Goal: Information Seeking & Learning: Learn about a topic

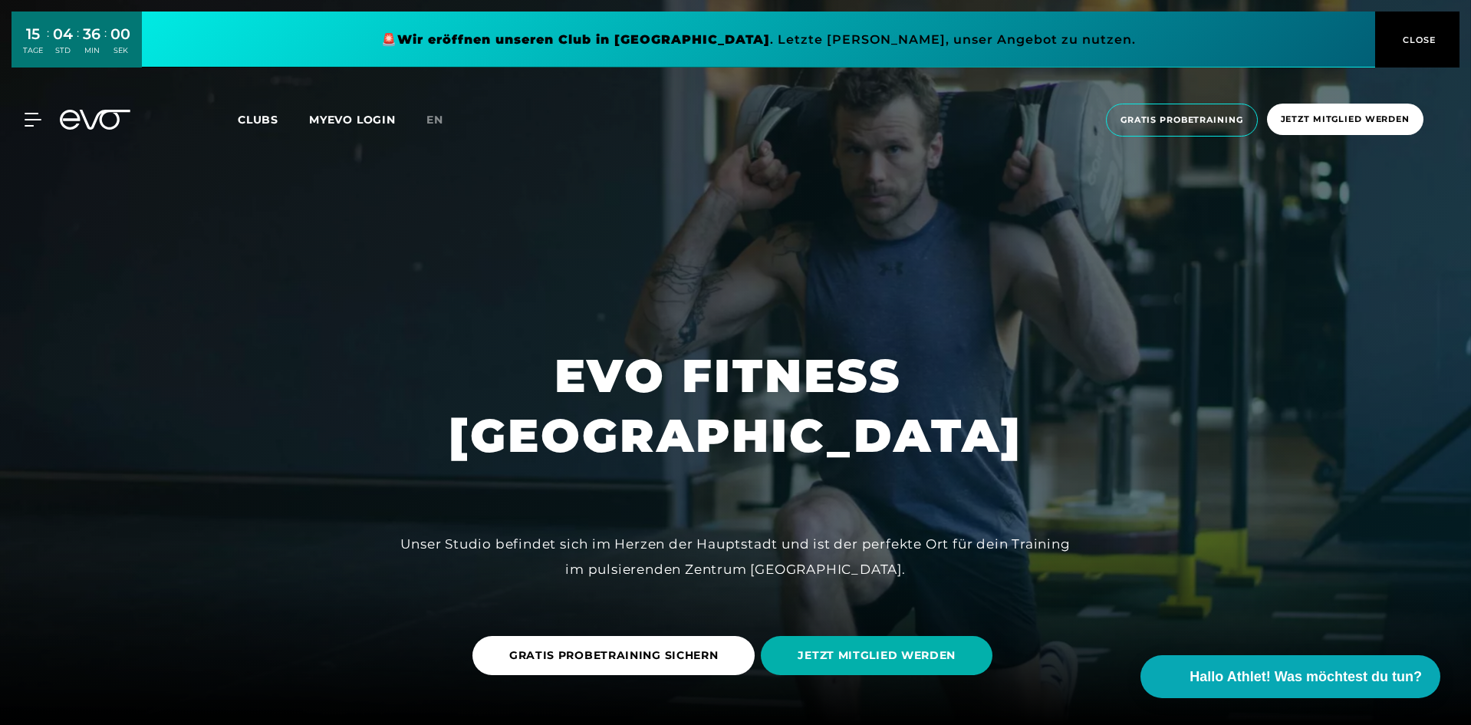
click at [22, 127] on div at bounding box center [23, 120] width 35 height 14
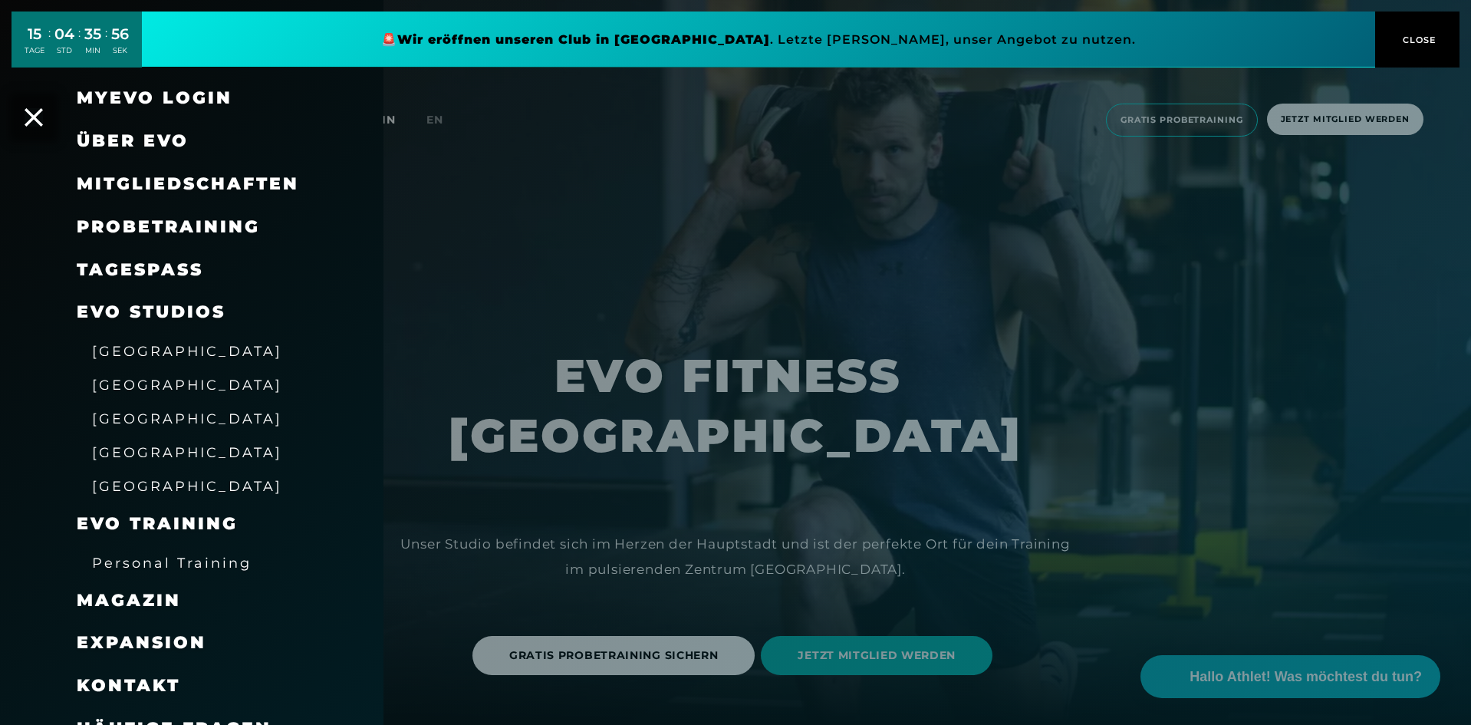
click at [168, 176] on span "Mitgliedschaften" at bounding box center [188, 183] width 222 height 21
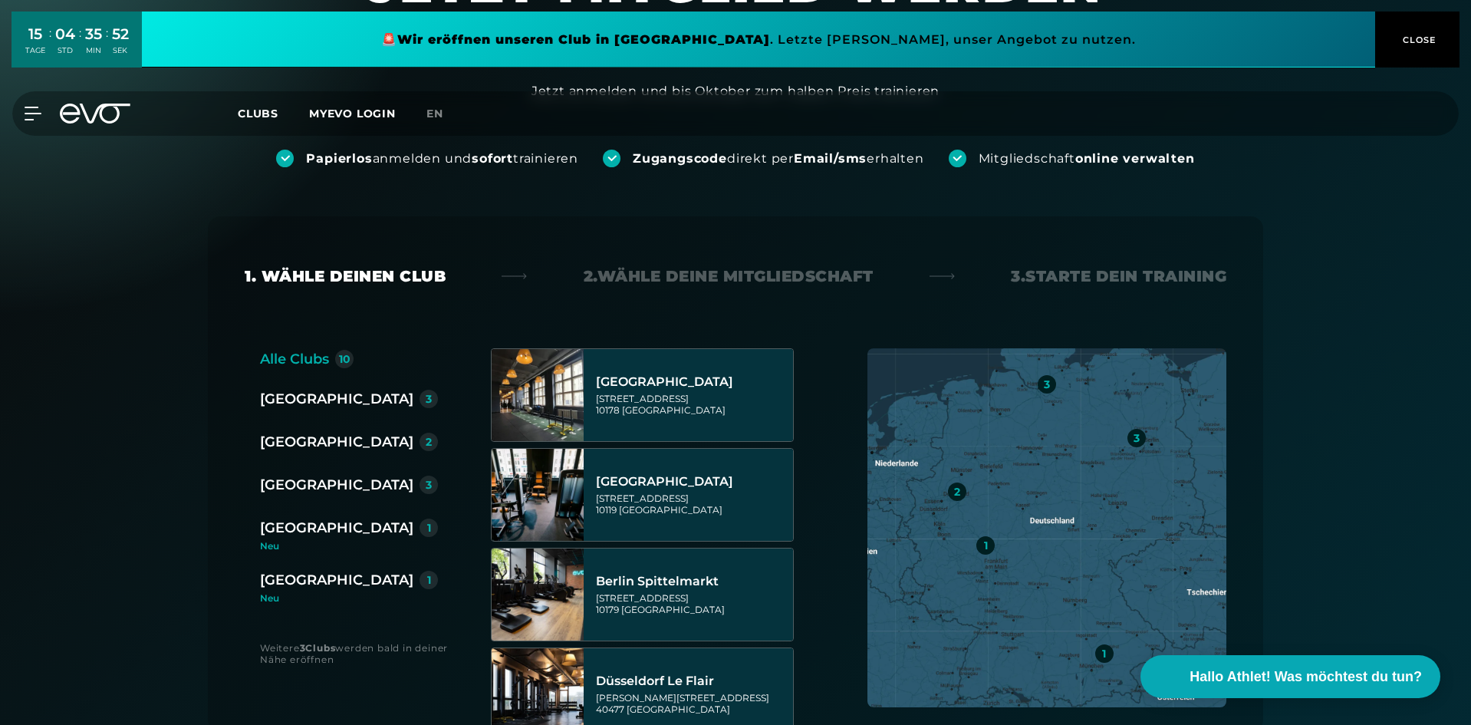
scroll to position [77, 0]
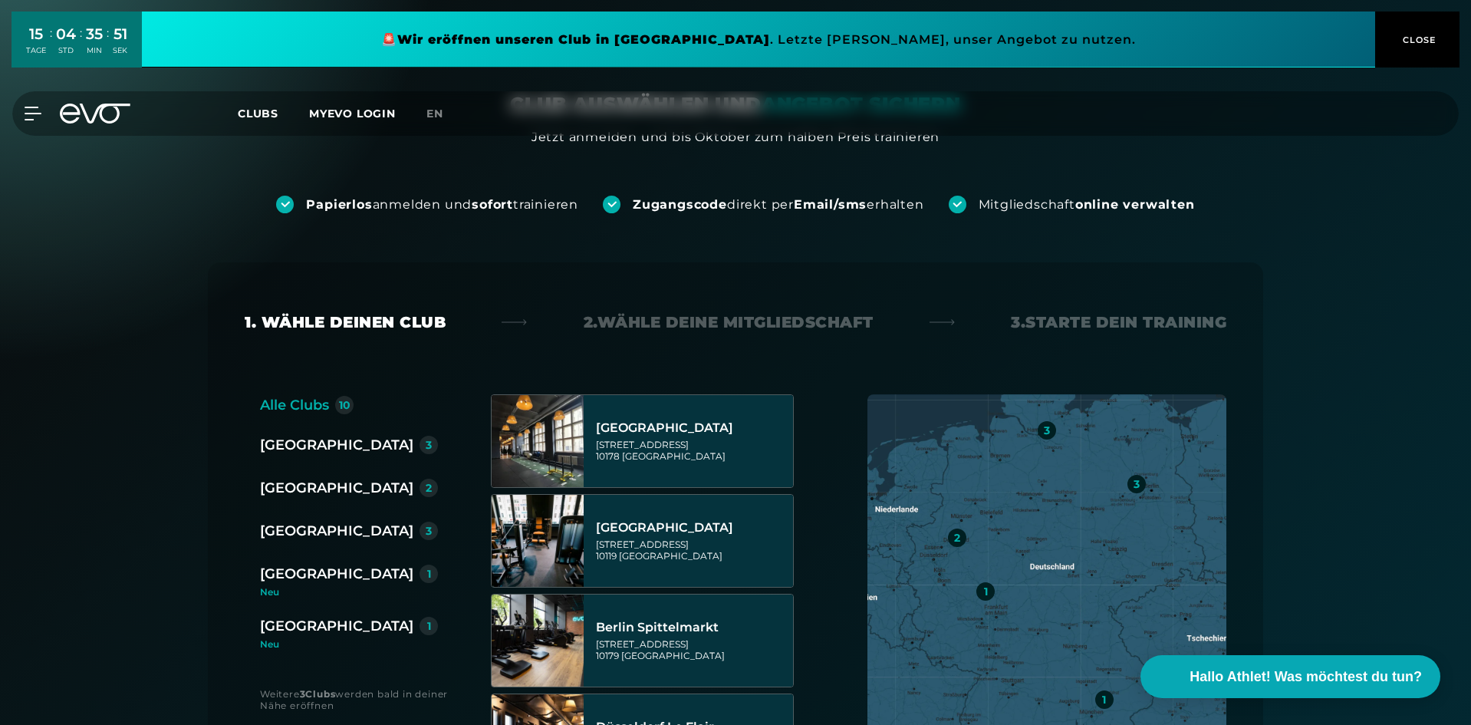
click at [292, 444] on div "[GEOGRAPHIC_DATA]" at bounding box center [336, 444] width 153 height 21
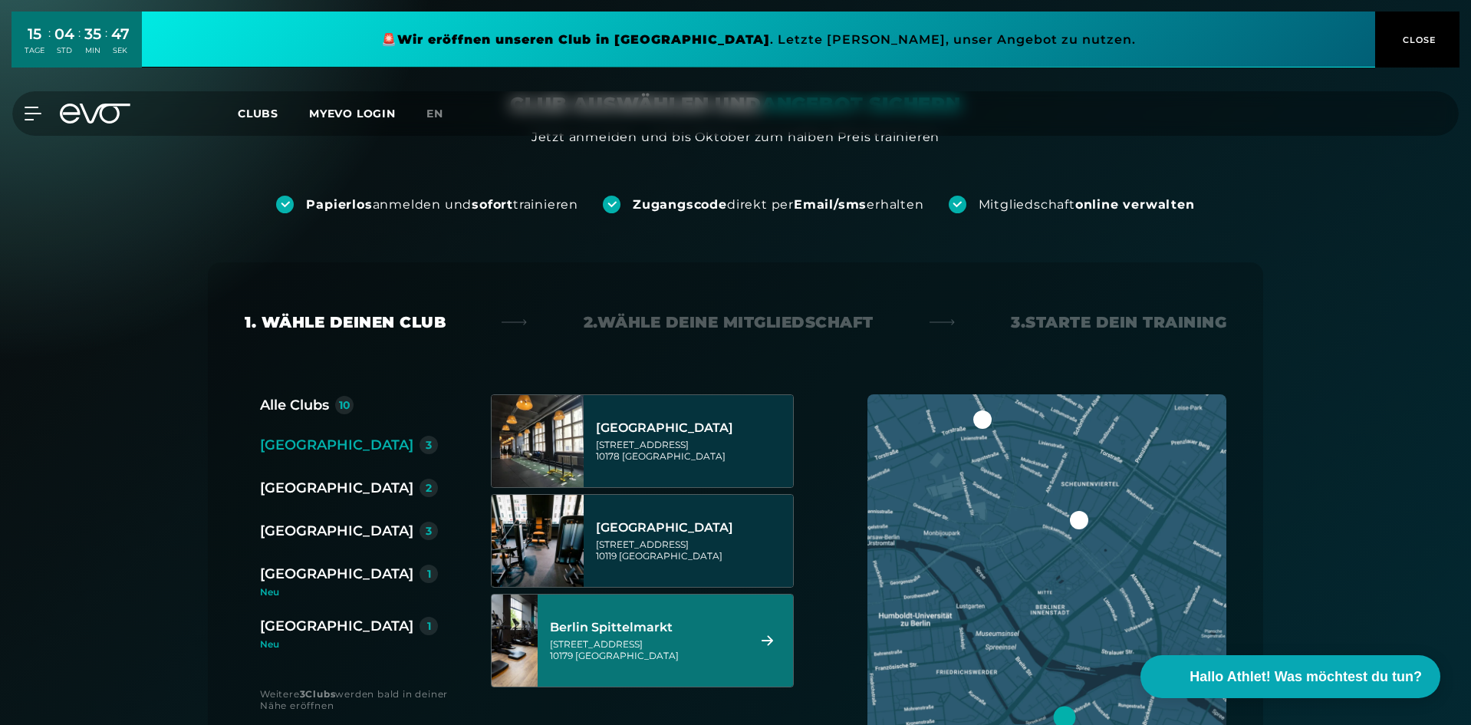
click at [641, 630] on div "Berlin Spittelmarkt" at bounding box center [646, 627] width 193 height 15
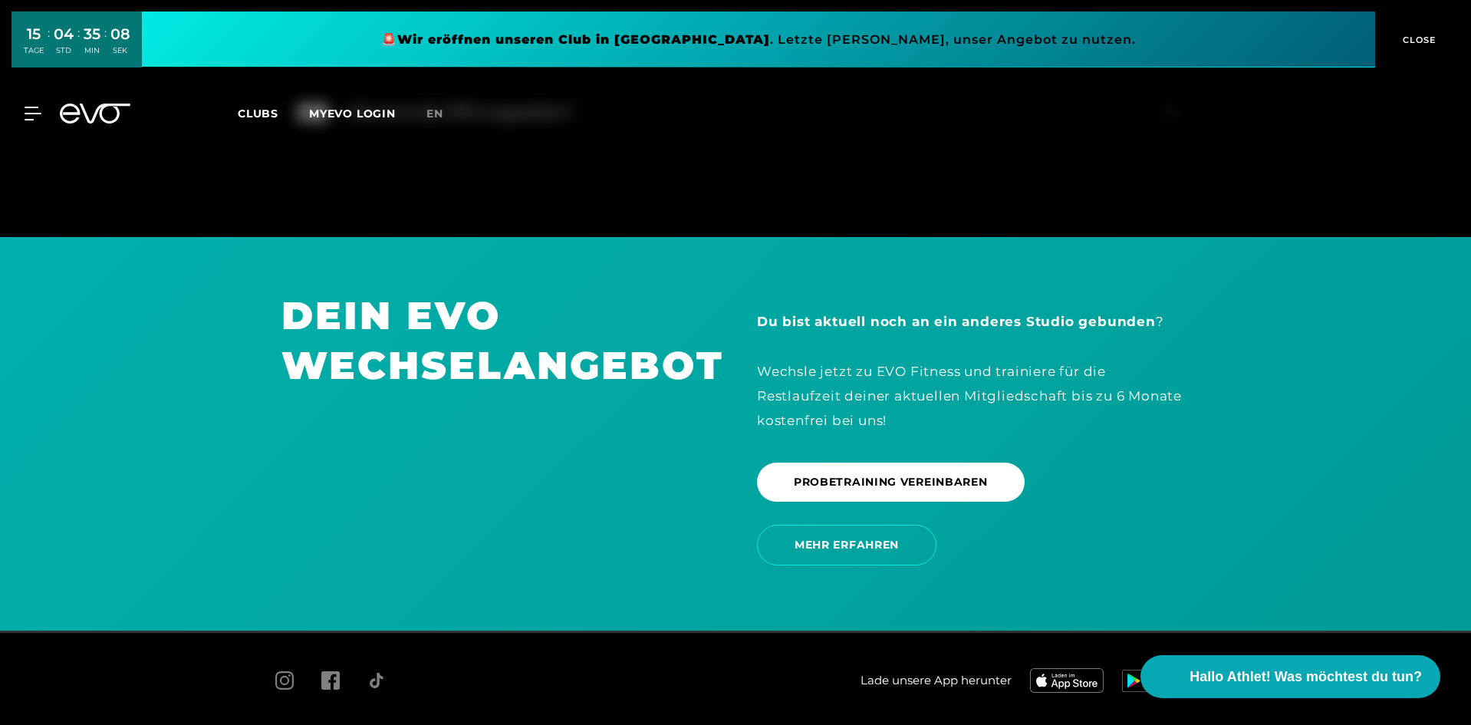
scroll to position [3105, 0]
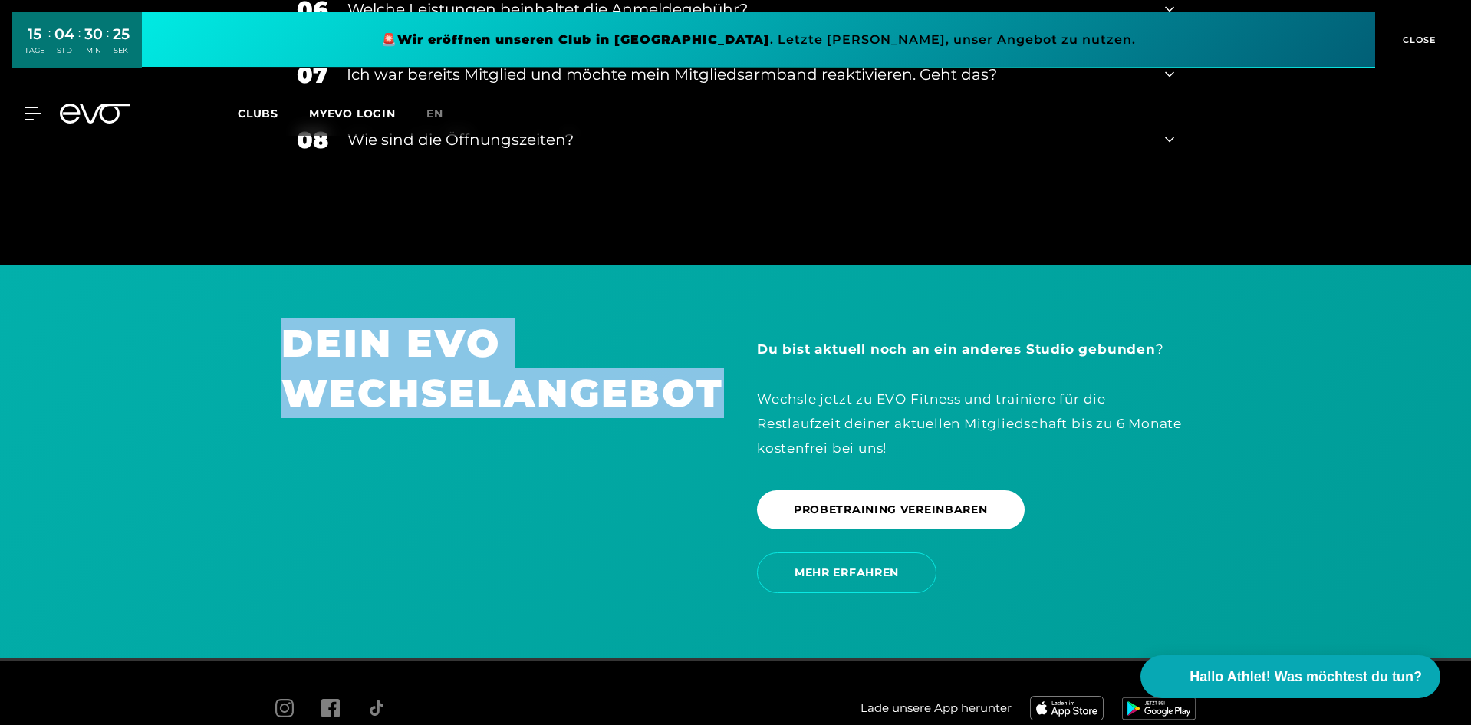
drag, startPoint x: 289, startPoint y: 327, endPoint x: 730, endPoint y: 378, distance: 444.1
click at [730, 378] on div "DEIN EVO WECHSELANGEBOT" at bounding box center [498, 461] width 476 height 286
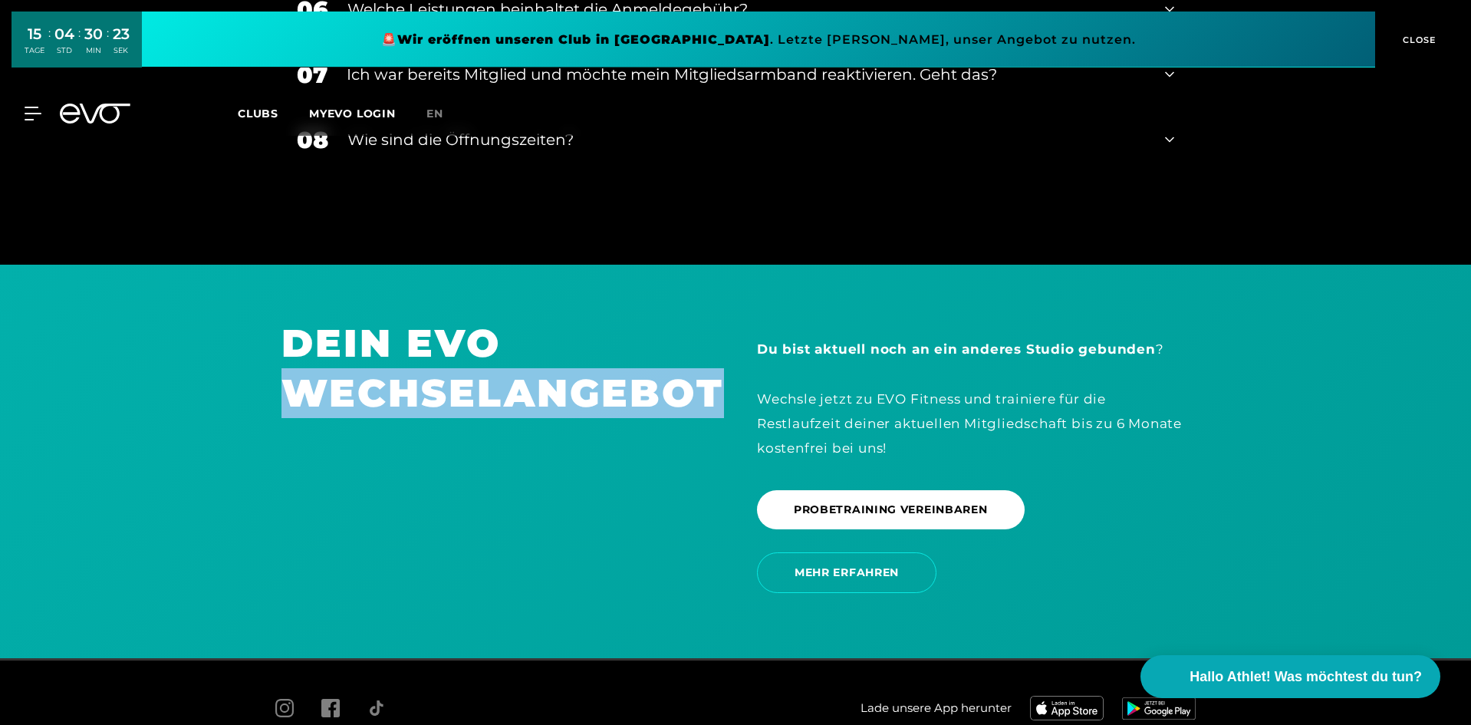
drag, startPoint x: 723, startPoint y: 377, endPoint x: 266, endPoint y: 358, distance: 456.9
click at [266, 358] on div "DEIN EVO WECHSELANGEBOT" at bounding box center [498, 461] width 476 height 286
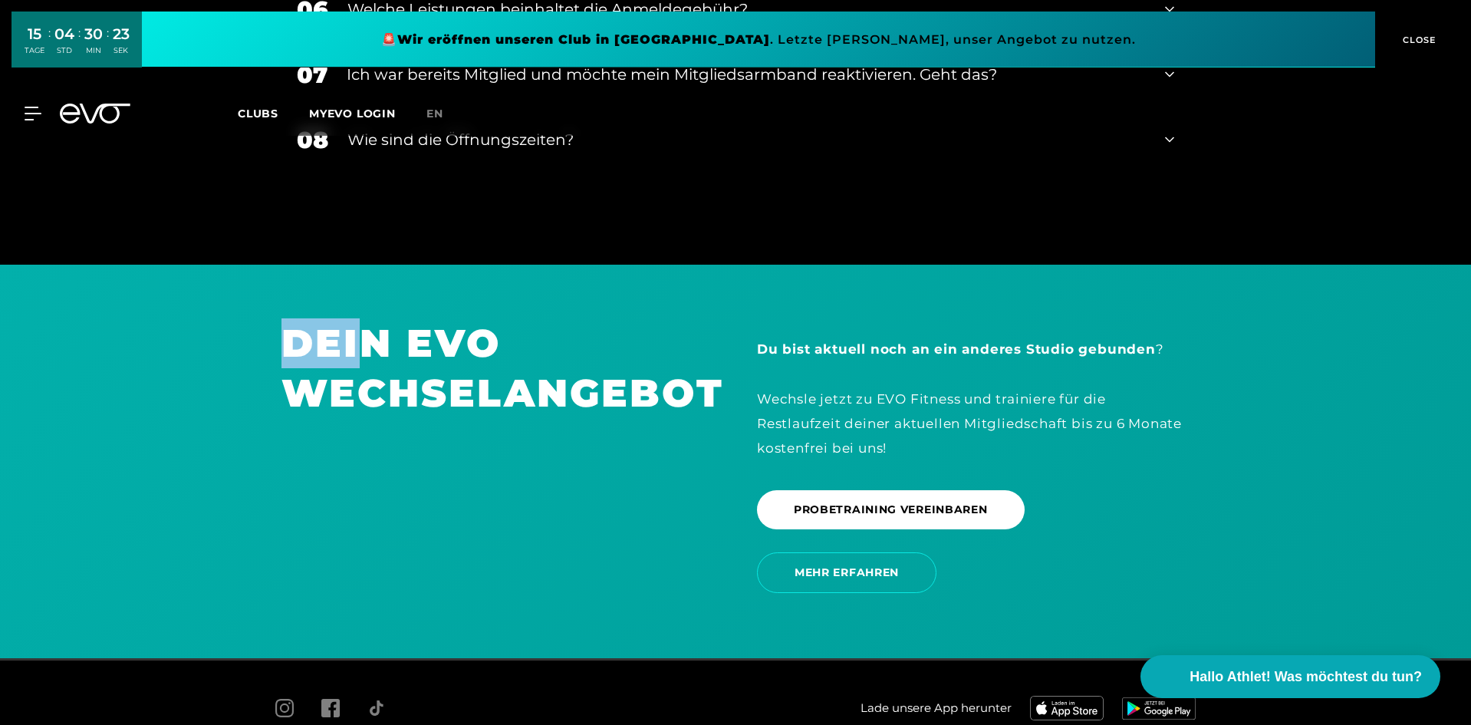
drag, startPoint x: 359, startPoint y: 313, endPoint x: 374, endPoint y: 313, distance: 14.6
click at [374, 318] on h1 "DEIN EVO WECHSELANGEBOT" at bounding box center [498, 368] width 433 height 100
drag, startPoint x: 409, startPoint y: 313, endPoint x: 506, endPoint y: 316, distance: 96.7
click at [506, 318] on h1 "DEIN EVO WECHSELANGEBOT" at bounding box center [498, 368] width 433 height 100
click at [333, 328] on h1 "DEIN EVO WECHSELANGEBOT" at bounding box center [498, 368] width 433 height 100
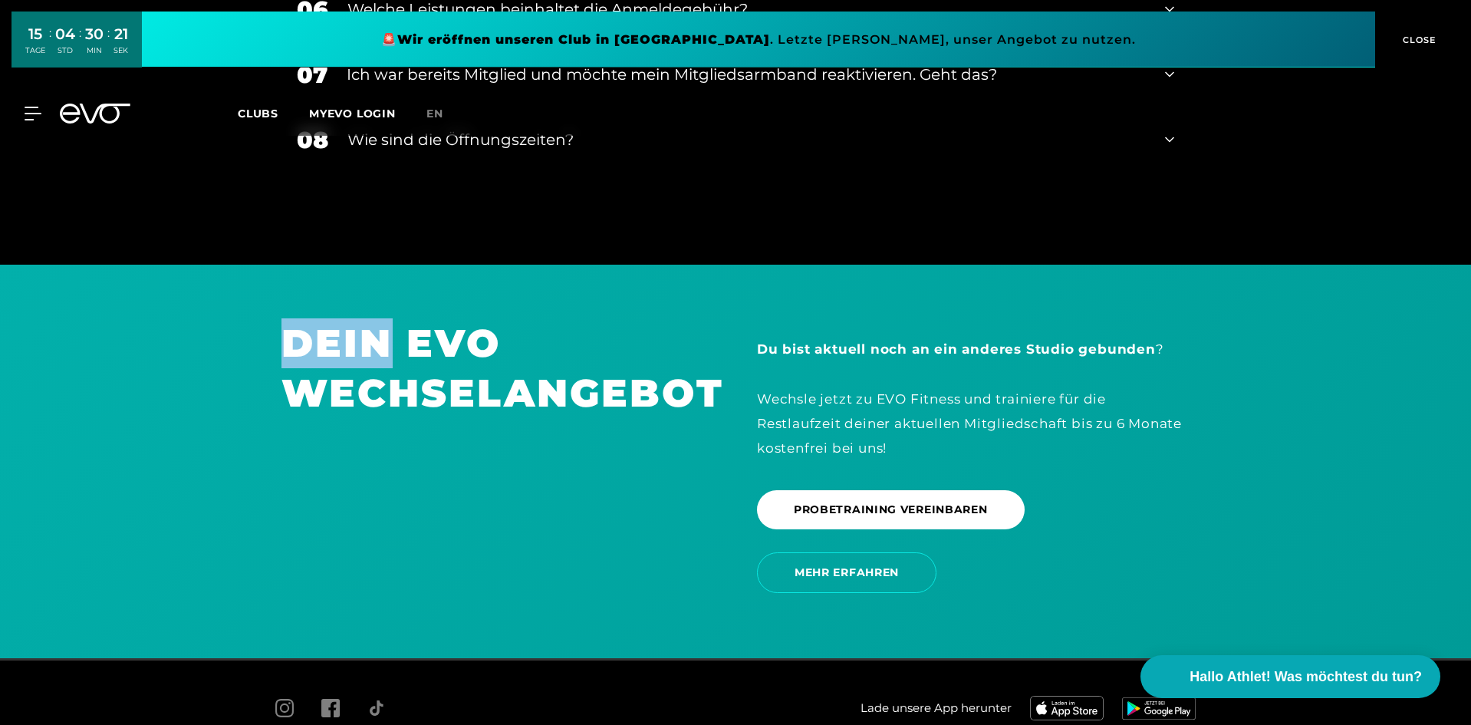
drag, startPoint x: 333, startPoint y: 328, endPoint x: 269, endPoint y: 328, distance: 63.7
click at [269, 328] on div "DEIN EVO WECHSELANGEBOT" at bounding box center [498, 461] width 476 height 286
click at [422, 327] on h1 "DEIN EVO WECHSELANGEBOT" at bounding box center [498, 368] width 433 height 100
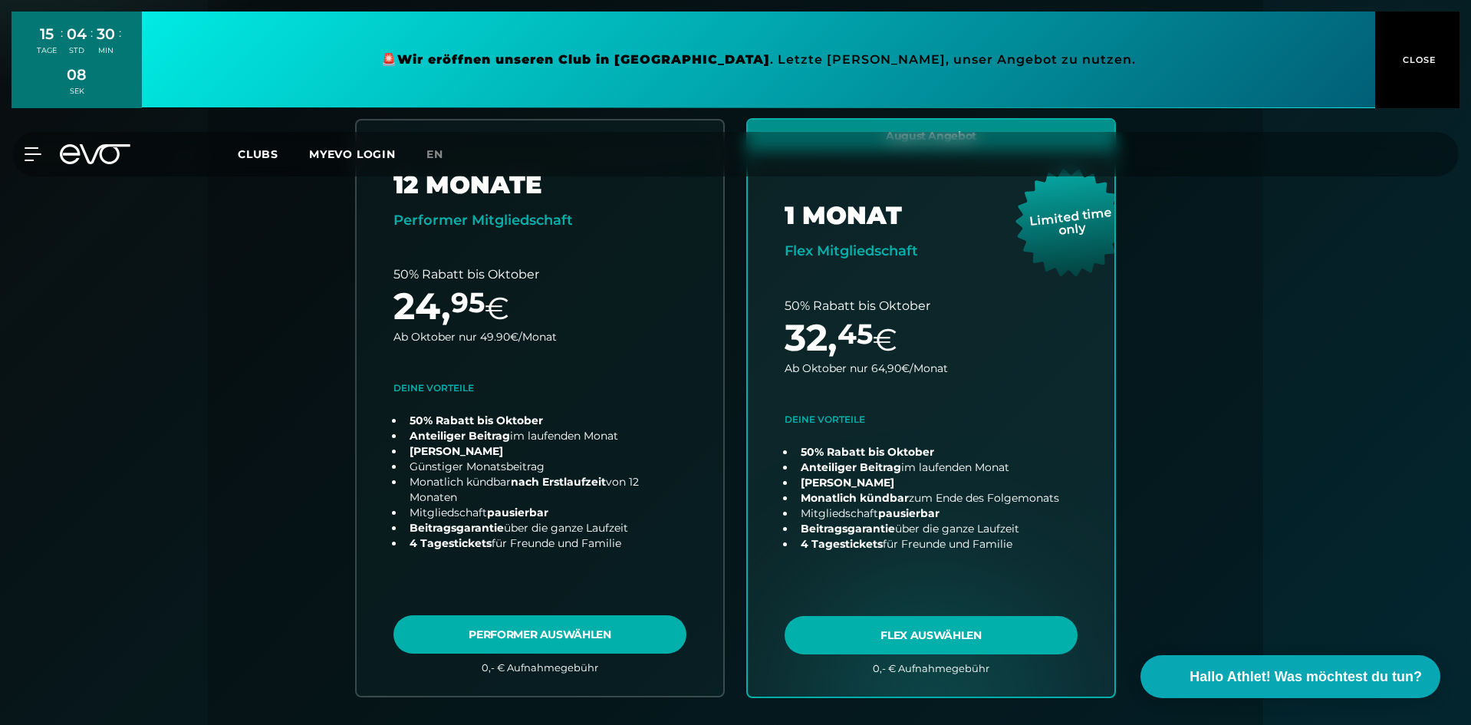
scroll to position [266, 0]
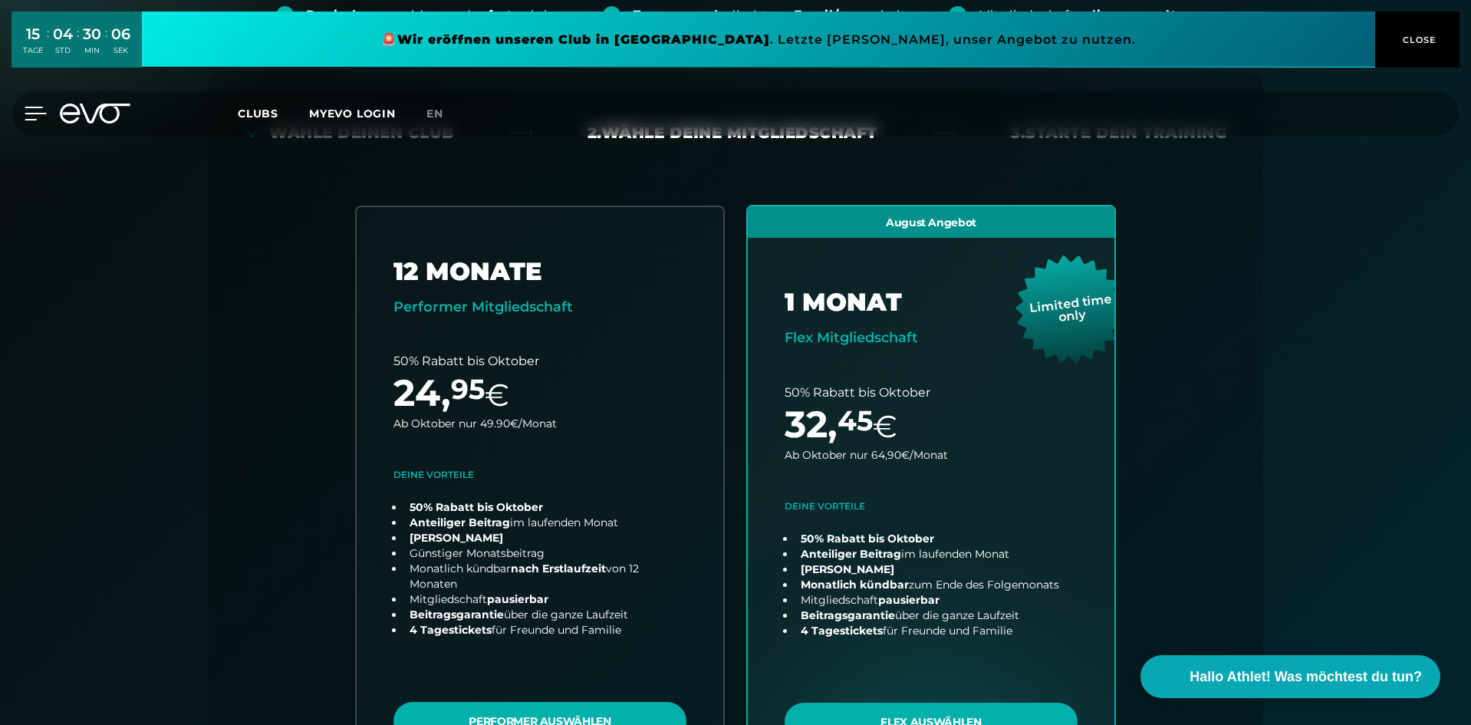
click at [25, 120] on icon at bounding box center [36, 114] width 22 height 14
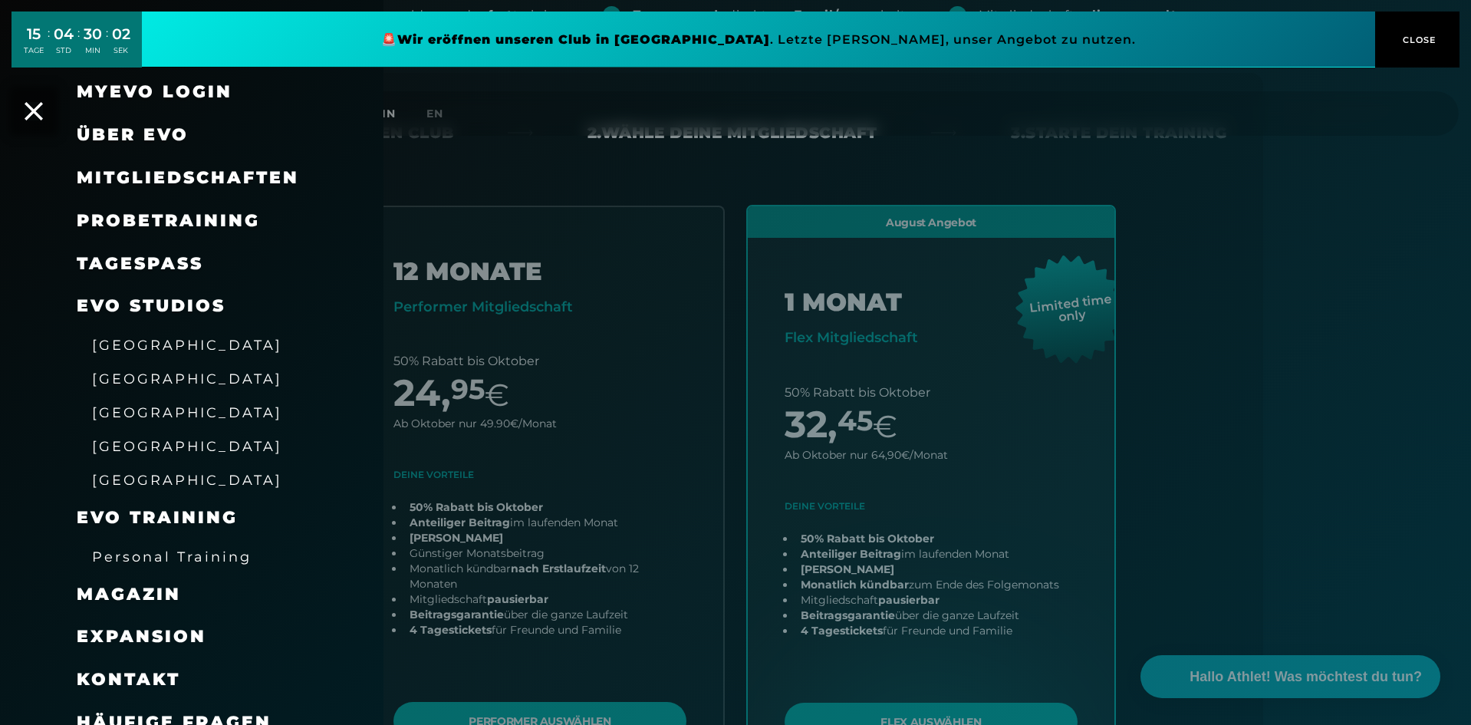
scroll to position [0, 0]
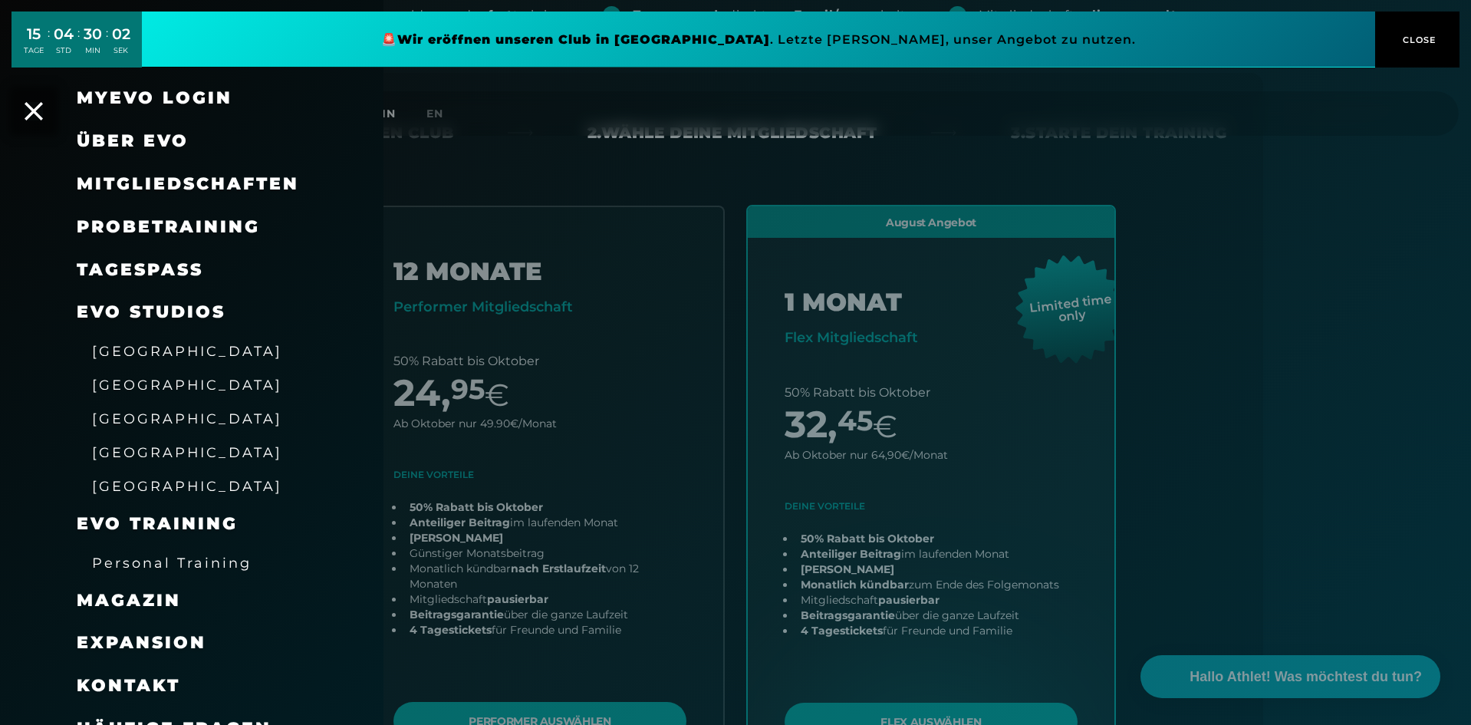
click at [127, 137] on span "Über EVO" at bounding box center [133, 140] width 112 height 21
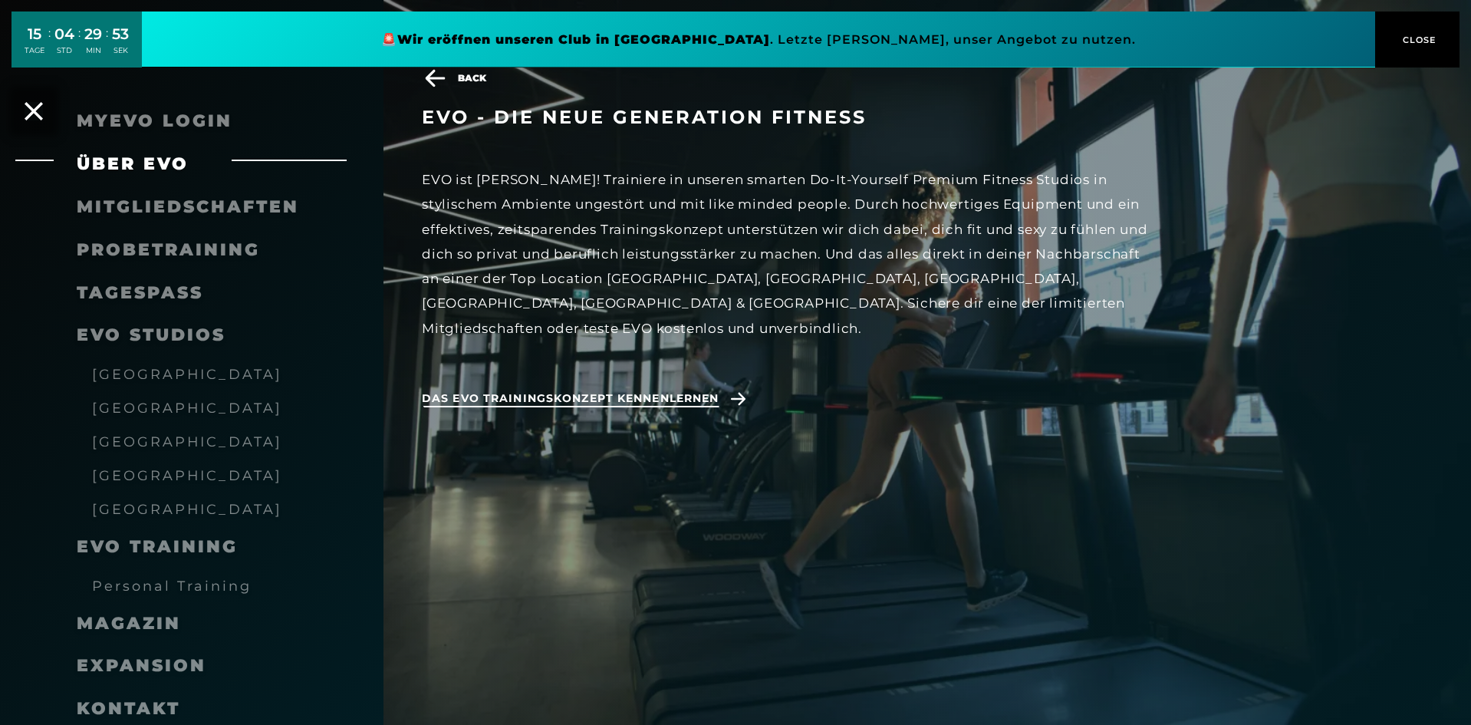
click at [669, 390] on span "Das EVO Trainingskonzept kennenlernen" at bounding box center [570, 398] width 297 height 16
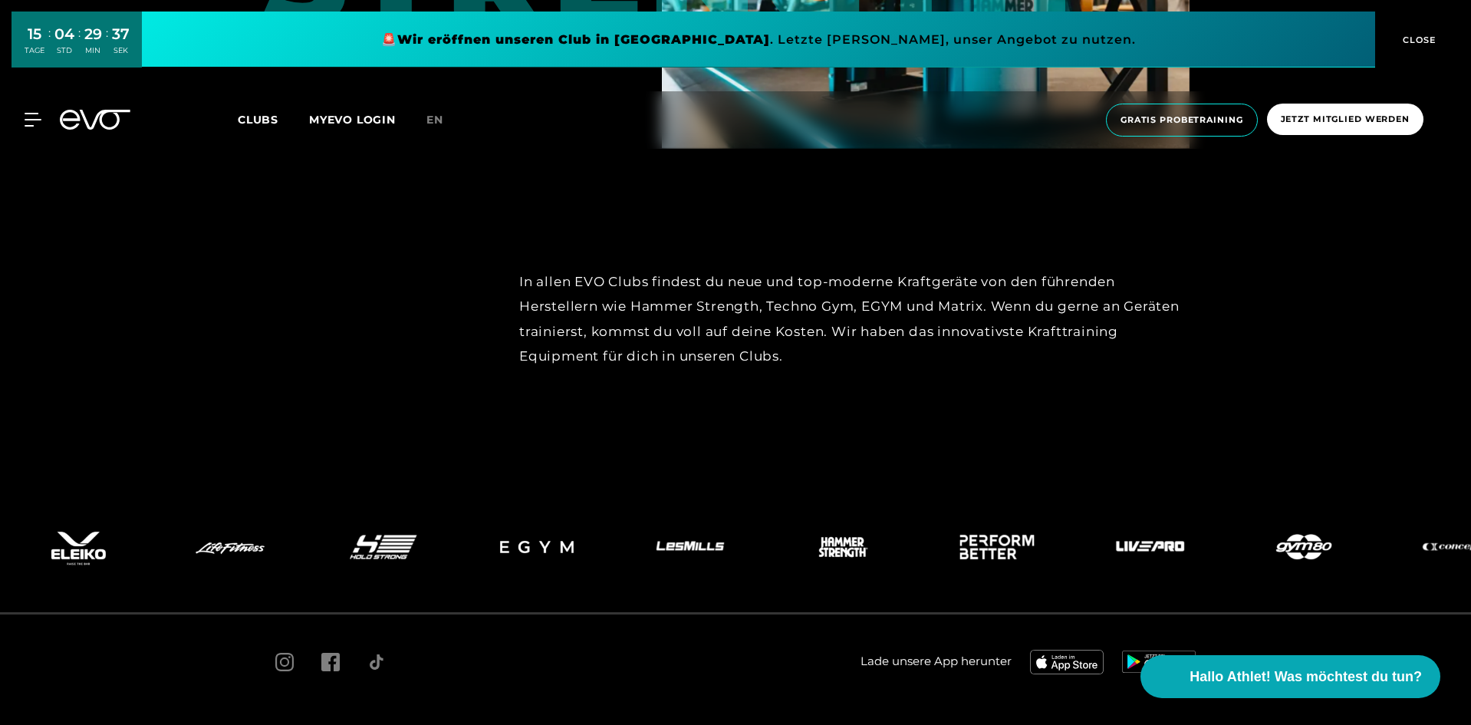
scroll to position [6999, 0]
